Goal: Use online tool/utility

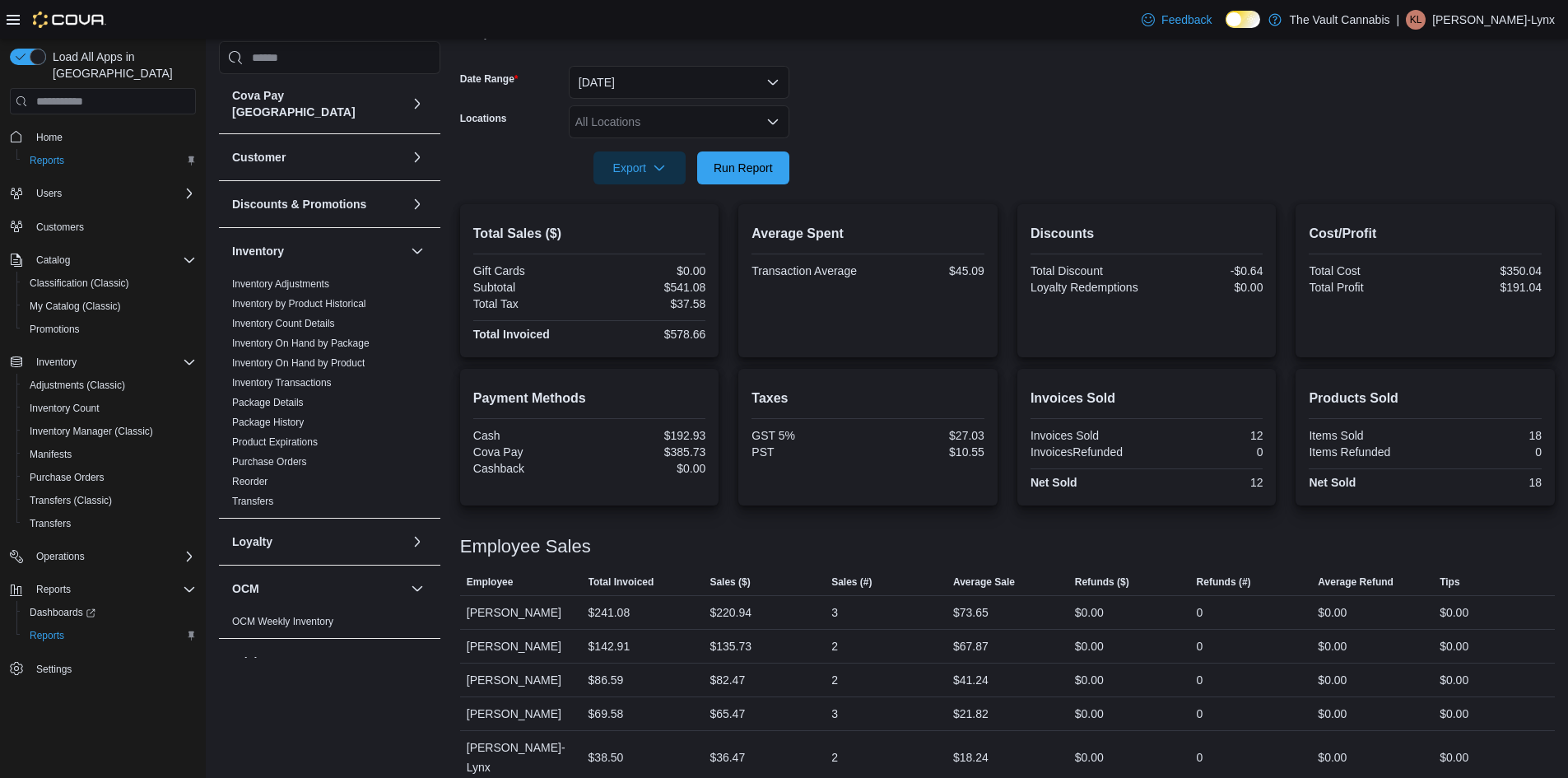
click at [754, 152] on span "Run Report" at bounding box center [743, 167] width 72 height 33
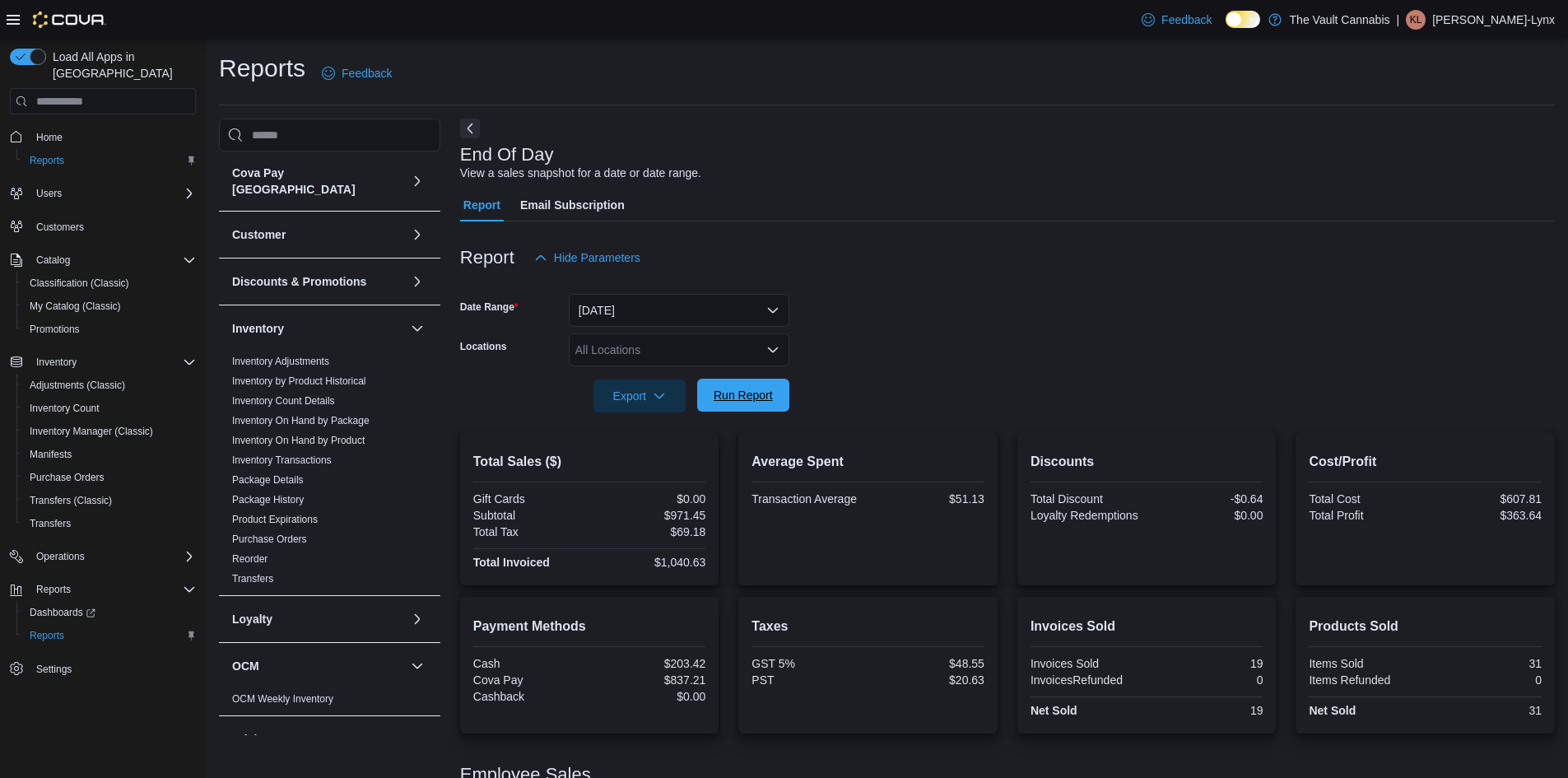
click at [736, 391] on span "Run Report" at bounding box center [743, 396] width 60 height 17
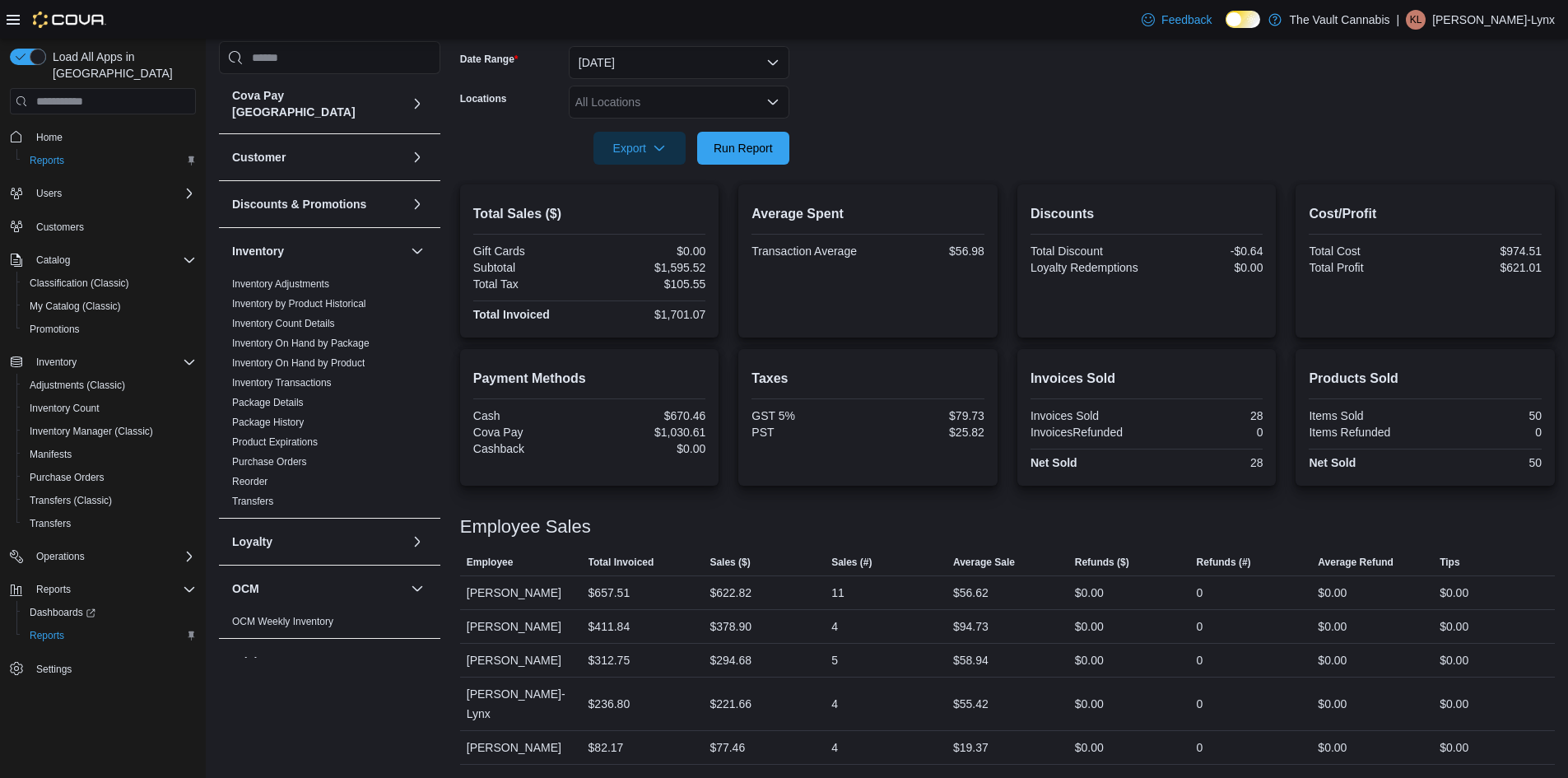
scroll to position [228, 0]
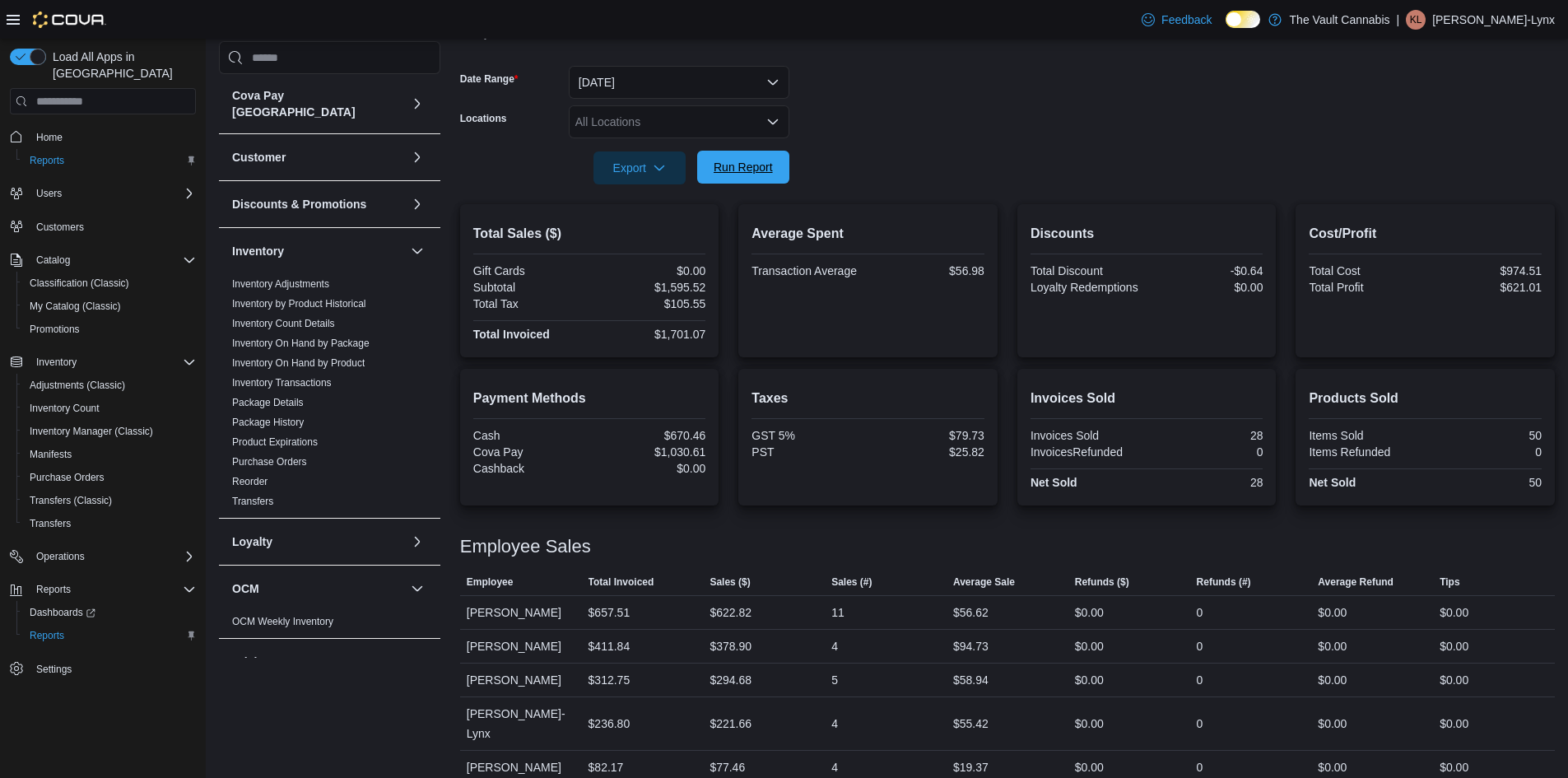
click at [757, 166] on span "Run Report" at bounding box center [743, 167] width 60 height 17
click at [758, 178] on span "Run Report" at bounding box center [743, 166] width 72 height 33
click at [756, 171] on span "Run Report" at bounding box center [743, 167] width 60 height 17
click at [764, 173] on span "Run Report" at bounding box center [743, 167] width 60 height 17
click at [731, 184] on span "Run Report" at bounding box center [743, 166] width 72 height 33
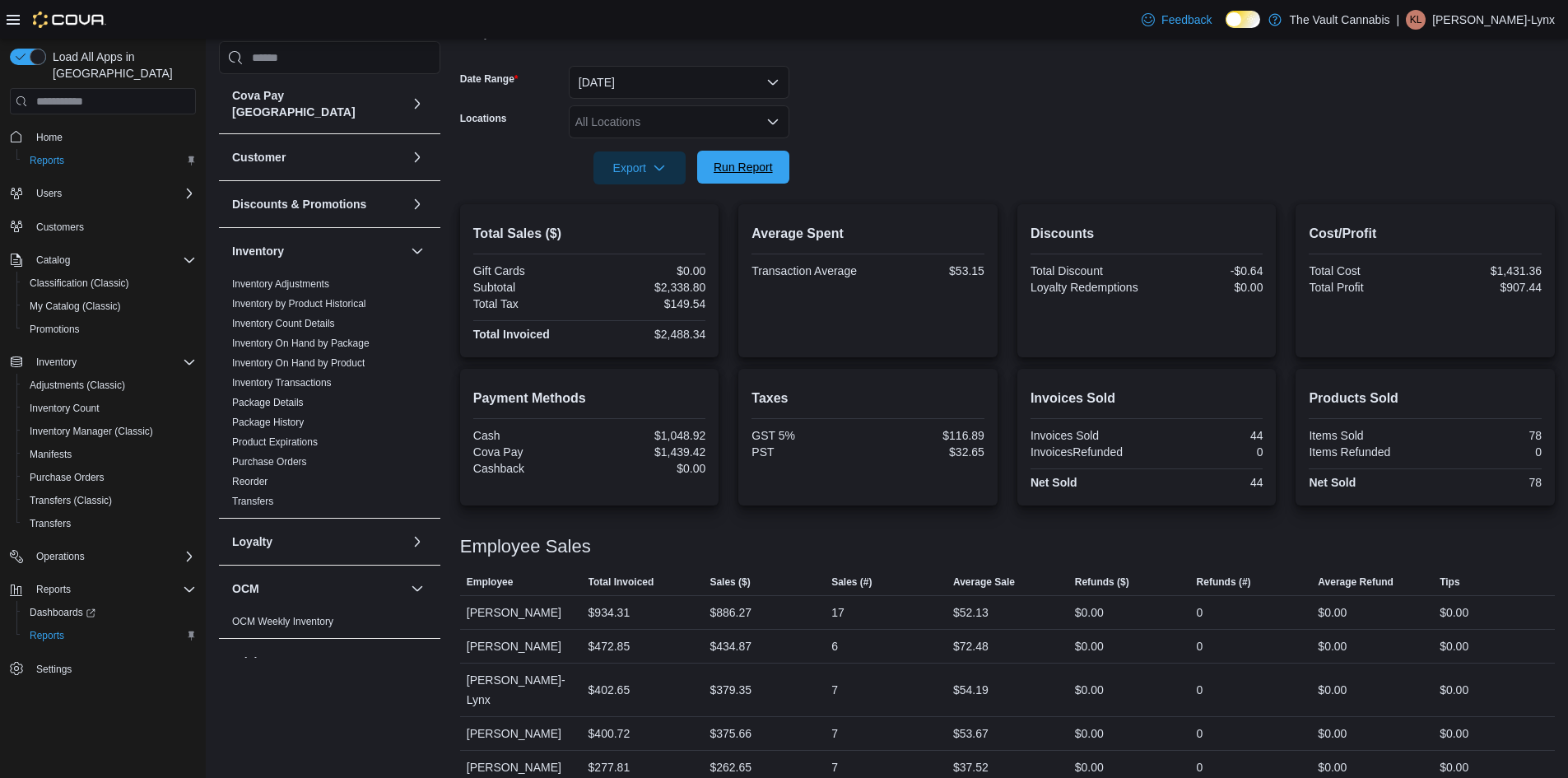
click at [756, 169] on span "Run Report" at bounding box center [743, 167] width 60 height 17
click at [759, 154] on span "Run Report" at bounding box center [743, 166] width 72 height 33
click at [773, 177] on span "Run Report" at bounding box center [743, 166] width 72 height 33
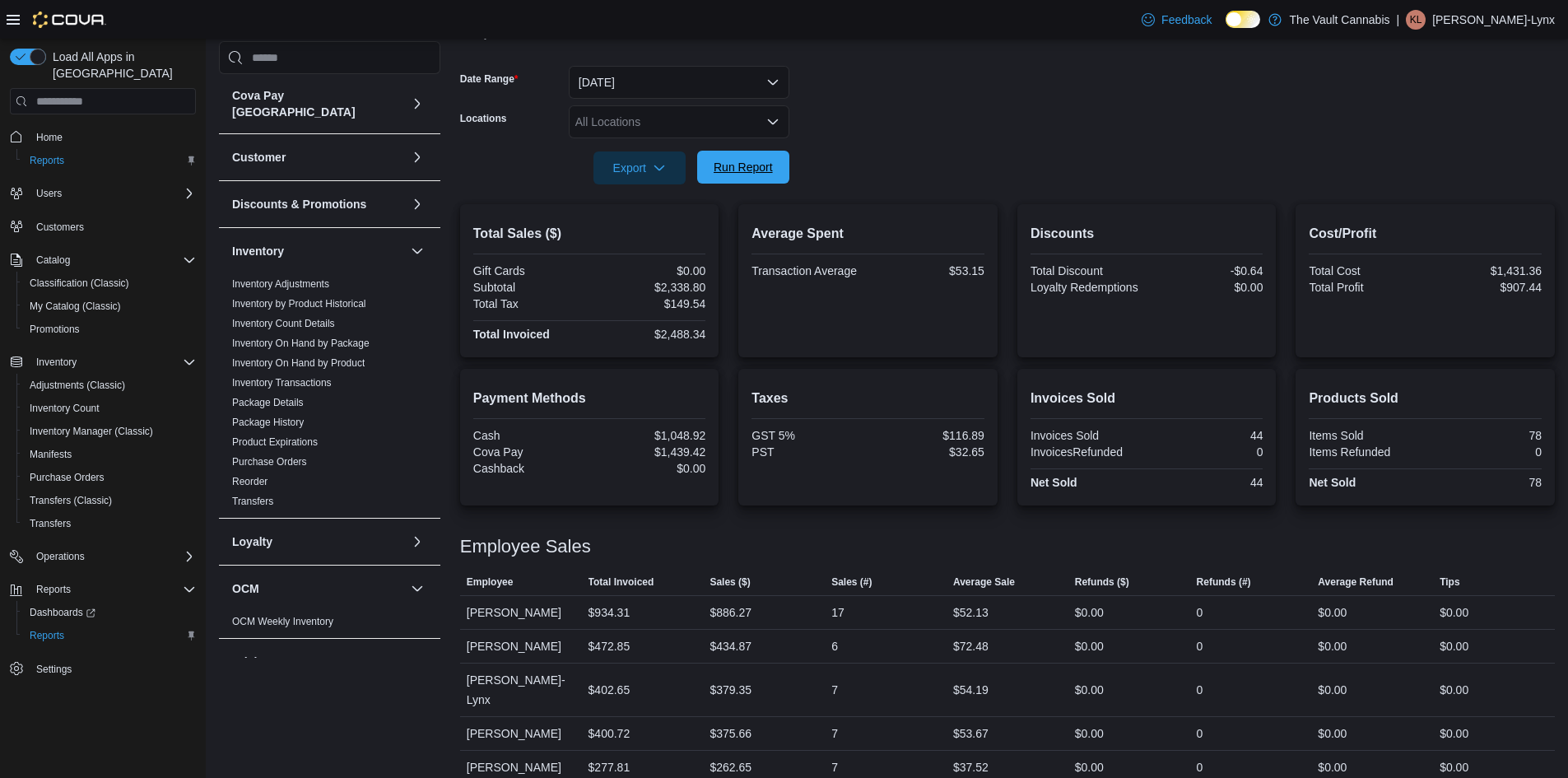
click at [758, 160] on span "Run Report" at bounding box center [743, 167] width 60 height 17
click at [757, 162] on span "Run Report" at bounding box center [743, 167] width 60 height 17
click at [769, 174] on span "Run Report" at bounding box center [743, 167] width 60 height 17
click at [738, 161] on span "Run Report" at bounding box center [743, 167] width 60 height 17
click at [745, 168] on span "Run Report" at bounding box center [743, 166] width 72 height 33
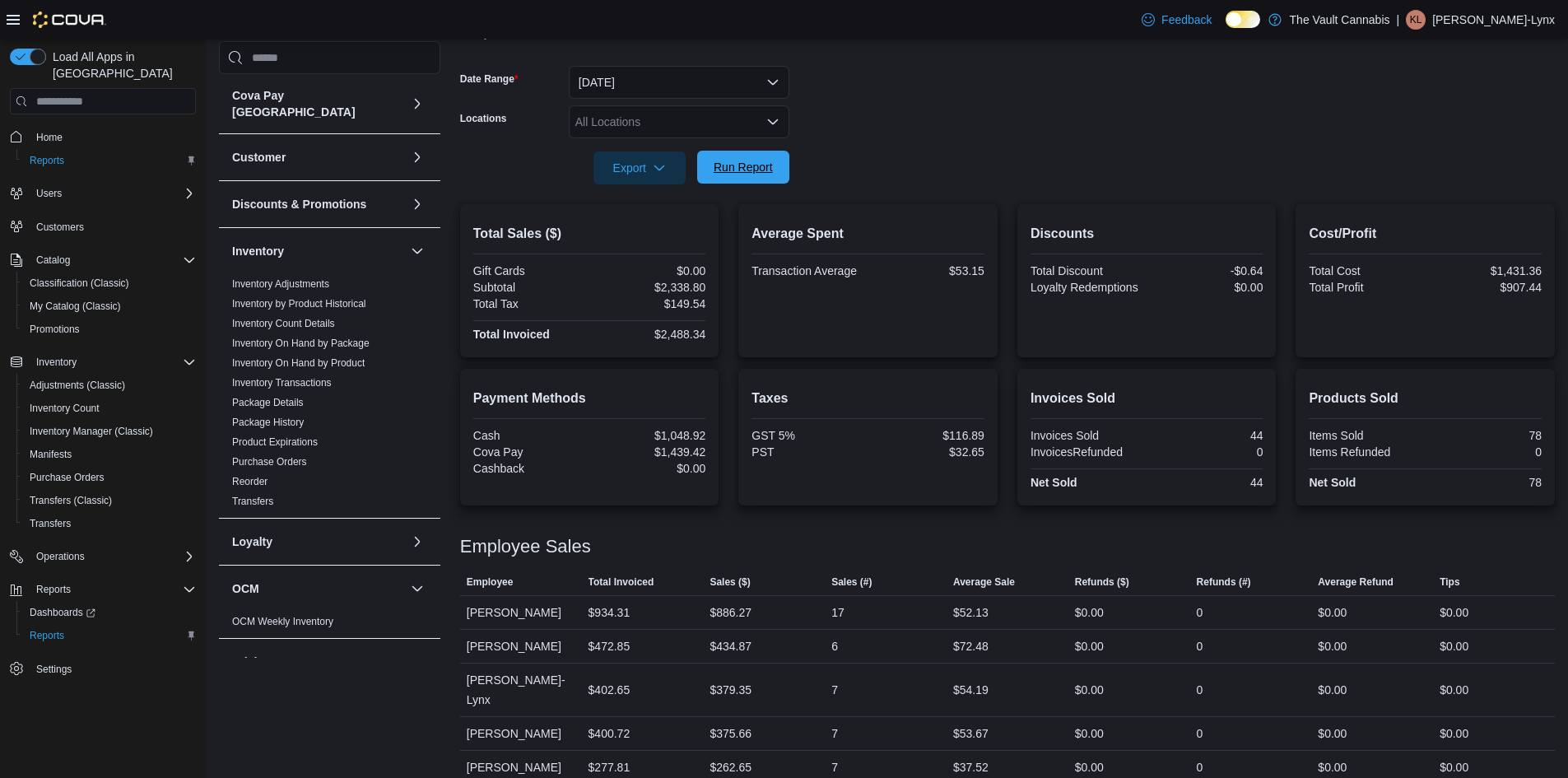
click at [768, 171] on span "Run Report" at bounding box center [743, 167] width 60 height 17
click at [774, 174] on span "Run Report" at bounding box center [743, 166] width 72 height 33
click at [771, 161] on span "Run Report" at bounding box center [743, 167] width 60 height 17
click at [783, 166] on button "Run Report" at bounding box center [743, 166] width 92 height 33
click at [760, 177] on span "Run Report" at bounding box center [743, 166] width 72 height 33
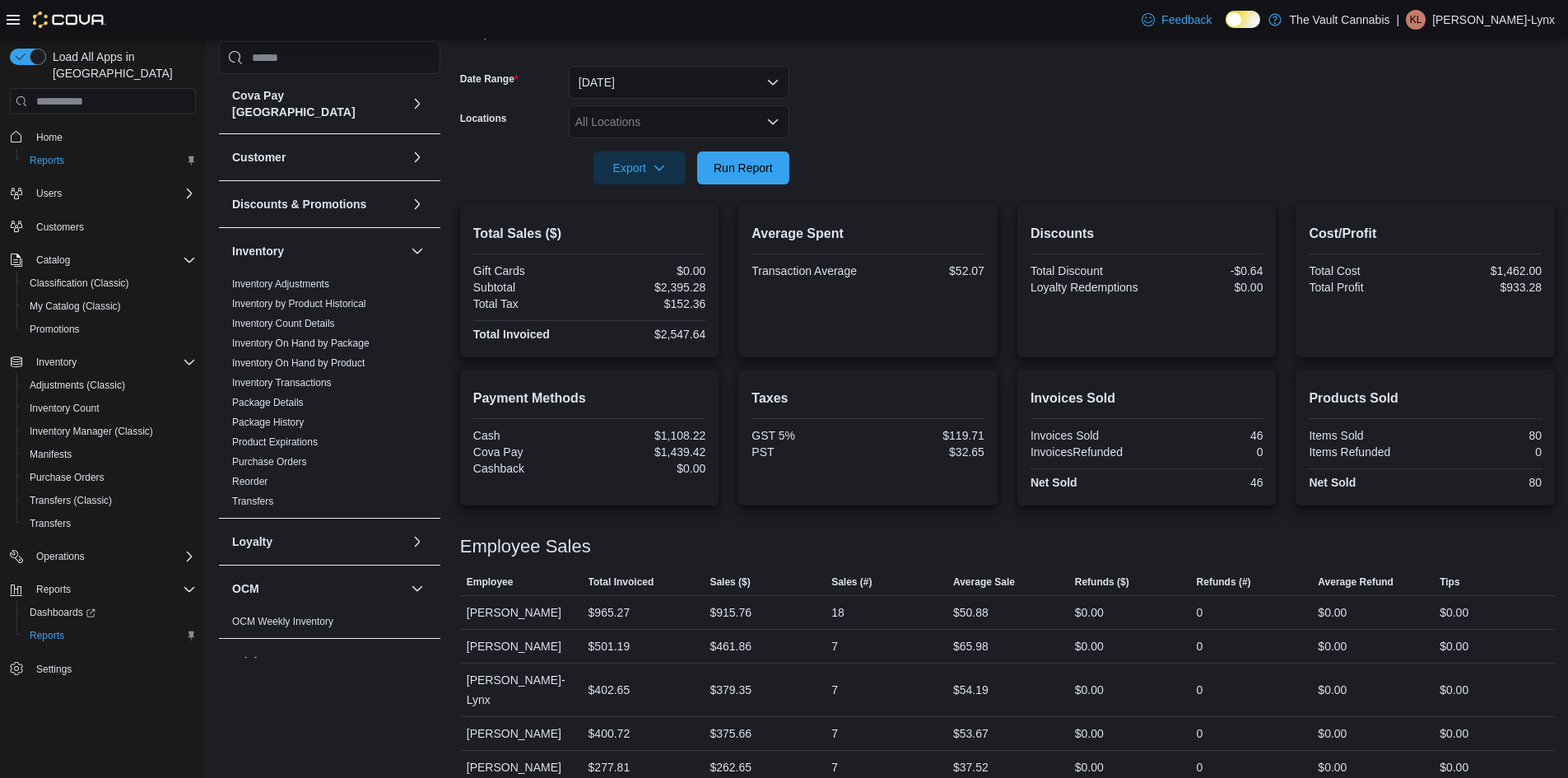
click at [1243, 145] on div at bounding box center [1007, 145] width 1094 height 13
